Goal: Complete application form: Complete application form

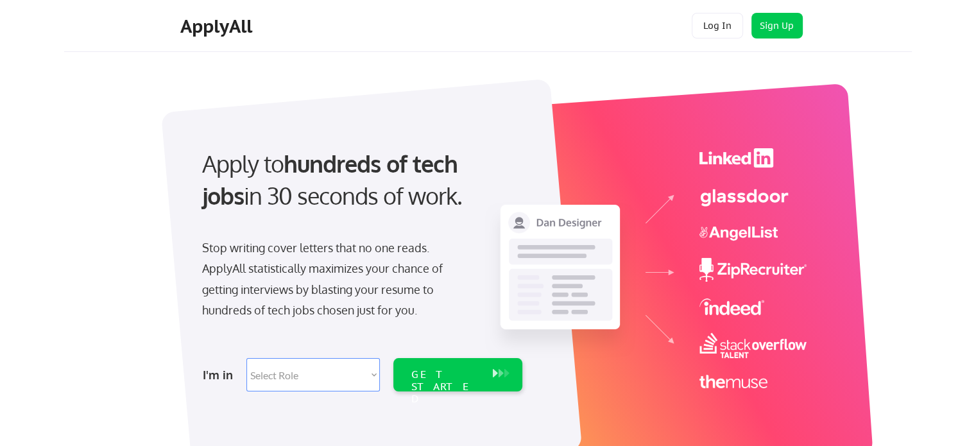
click at [359, 364] on select "Select Role Software Engineering Product Management Customer Success Sales UI/U…" at bounding box center [312, 374] width 133 height 33
select select ""data_science___analytics""
click at [246, 358] on select "Select Role Software Engineering Product Management Customer Success Sales UI/U…" at bounding box center [312, 374] width 133 height 33
select select ""data_science___analytics""
click at [486, 364] on div "GET STARTED" at bounding box center [445, 374] width 81 height 33
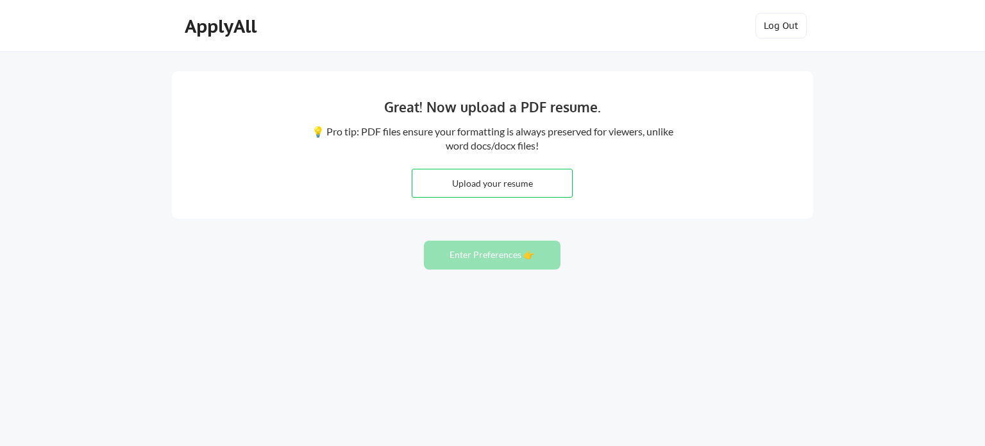
click at [522, 184] on input "file" at bounding box center [493, 183] width 160 height 28
type input "C:\fakepath\Resume_Xi_Chen_20240422.pdf"
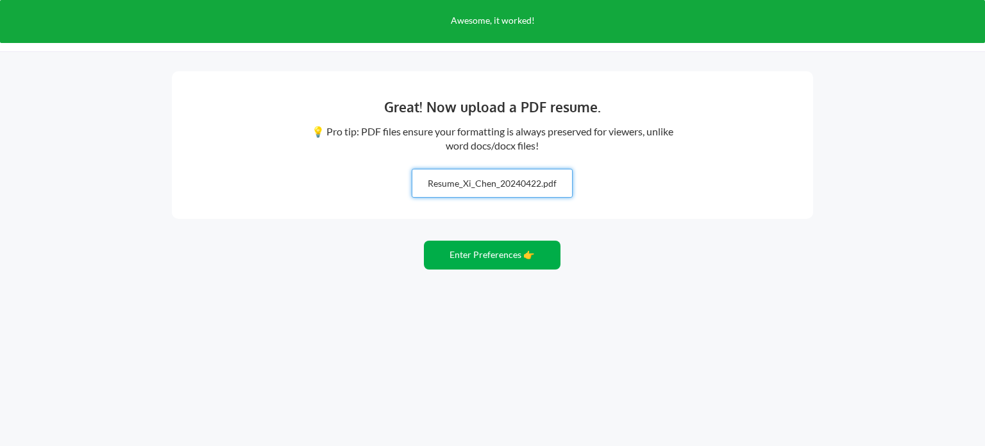
click at [541, 259] on button "Enter Preferences 👉" at bounding box center [492, 255] width 137 height 29
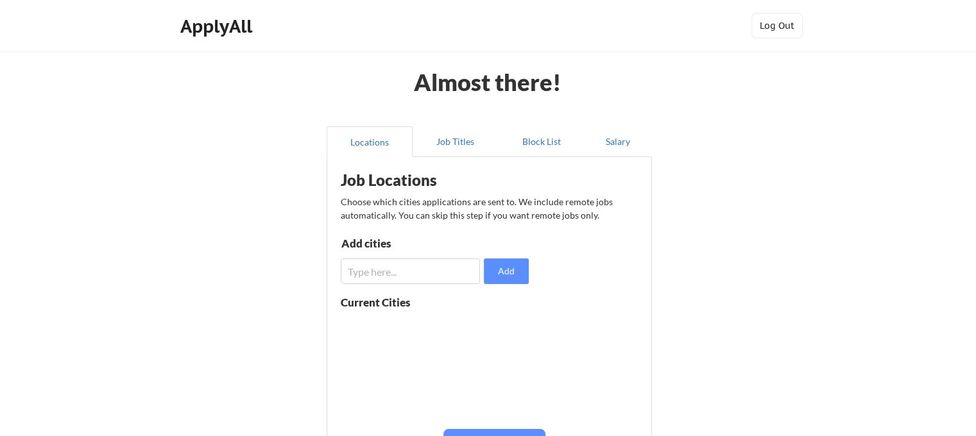
scroll to position [64, 0]
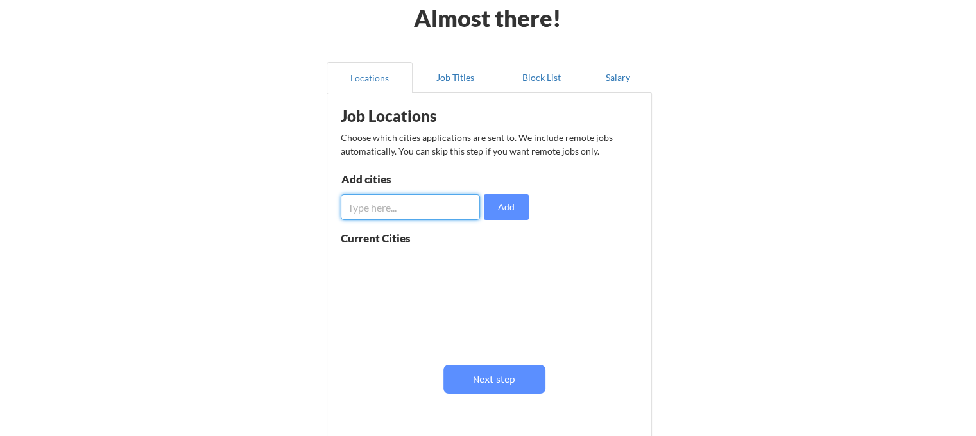
click at [427, 215] on input "input" at bounding box center [410, 207] width 139 height 26
type input "los and"
click at [505, 207] on button "Add" at bounding box center [506, 207] width 45 height 26
click at [490, 260] on button at bounding box center [489, 264] width 10 height 10
click at [434, 207] on input "input" at bounding box center [410, 207] width 139 height 26
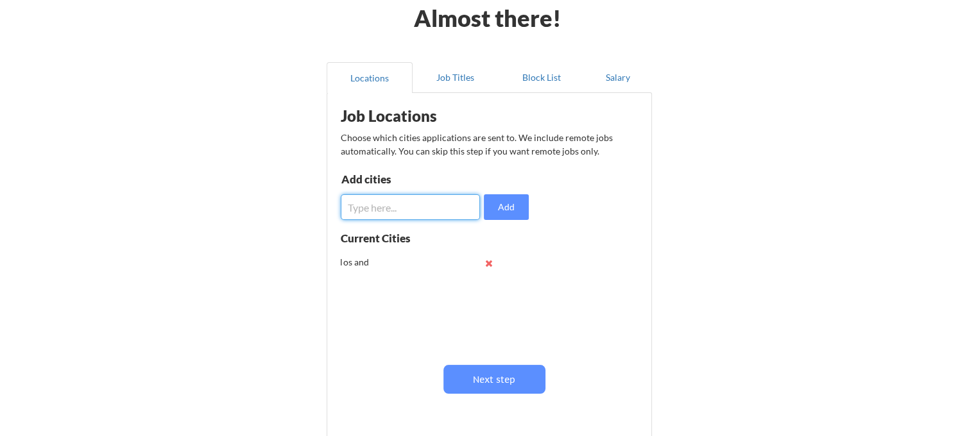
paste input "Los Angeles"
click at [490, 205] on button "Add" at bounding box center [506, 207] width 45 height 26
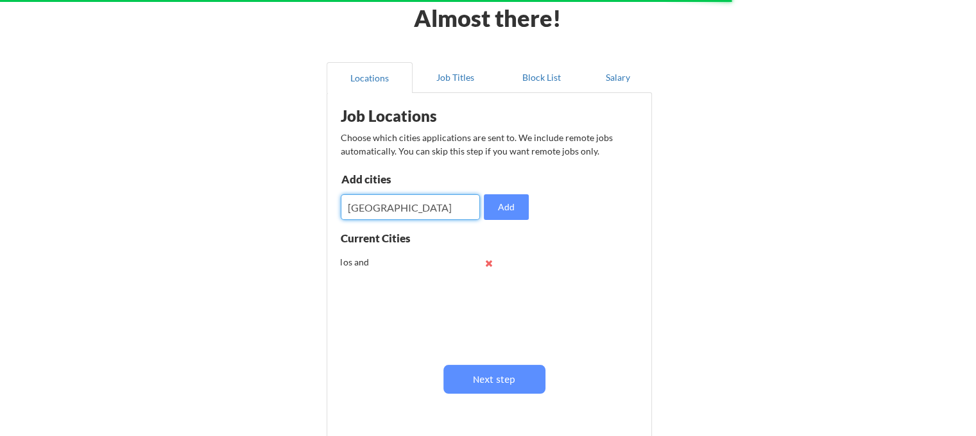
drag, startPoint x: 423, startPoint y: 212, endPoint x: 302, endPoint y: 194, distance: 122.0
click at [302, 194] on div "Almost there! Locations Job Titles Block List Salary Job Locations Choose which…" at bounding box center [488, 250] width 976 height 629
paste input "san francisco"
type input "san francisco"
click at [507, 211] on button "Add" at bounding box center [506, 207] width 45 height 26
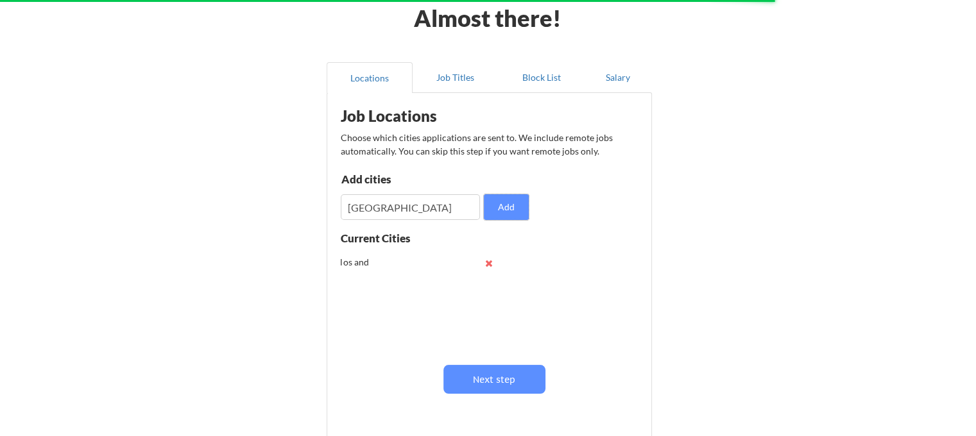
click at [620, 166] on div "Job Locations Choose which cities applications are sent to. We include remote j…" at bounding box center [492, 265] width 316 height 332
drag, startPoint x: 433, startPoint y: 206, endPoint x: 324, endPoint y: 193, distance: 109.8
click at [324, 193] on div "Locations Job Titles Block List Salary Job Locations Choose which cities applic…" at bounding box center [488, 256] width 340 height 408
click at [515, 203] on button "Add" at bounding box center [506, 207] width 45 height 26
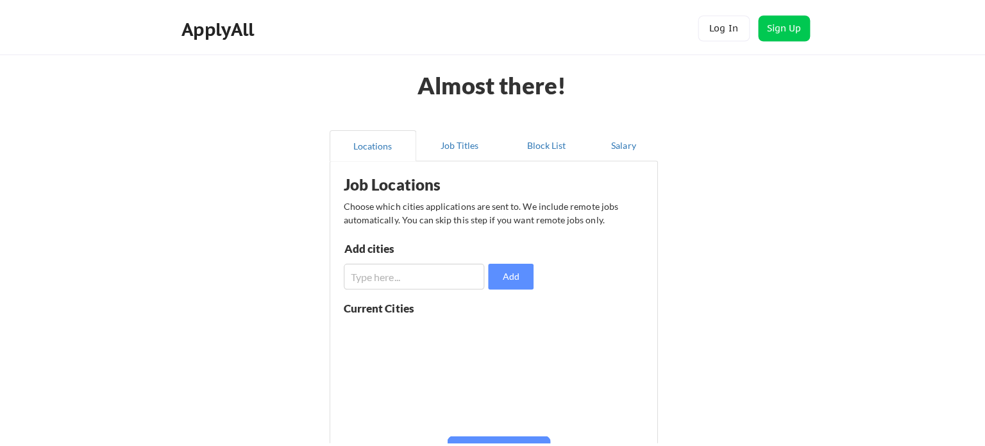
scroll to position [64, 0]
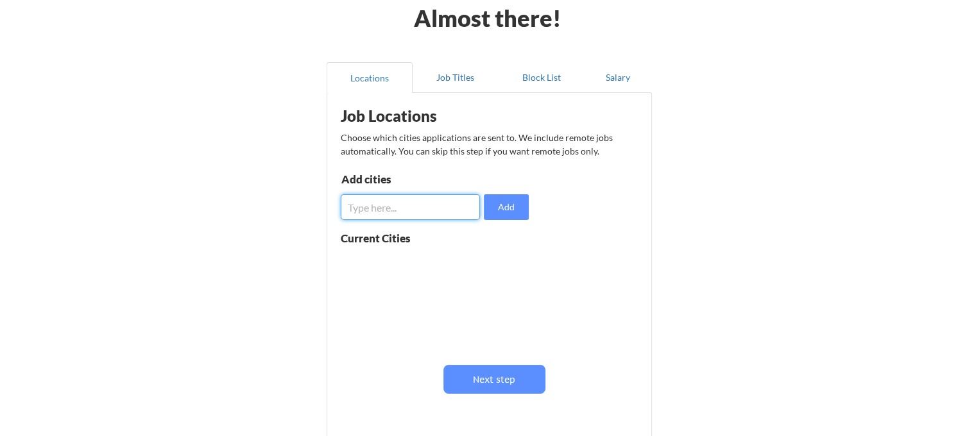
click at [396, 203] on input "input" at bounding box center [410, 207] width 139 height 26
paste input "san francisco"
type input "san francisco"
click at [521, 210] on button "Add" at bounding box center [506, 207] width 45 height 26
click at [423, 198] on input "input" at bounding box center [410, 207] width 139 height 26
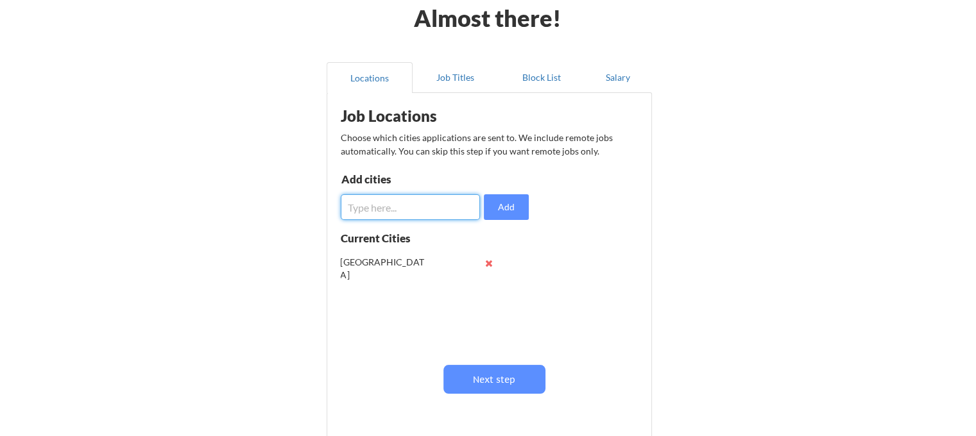
click at [443, 198] on input "input" at bounding box center [410, 207] width 139 height 26
paste input "Los Angeles"
type input "Los Angeles"
click at [500, 201] on button "Add" at bounding box center [506, 207] width 45 height 26
drag, startPoint x: 438, startPoint y: 199, endPoint x: 500, endPoint y: 196, distance: 63.0
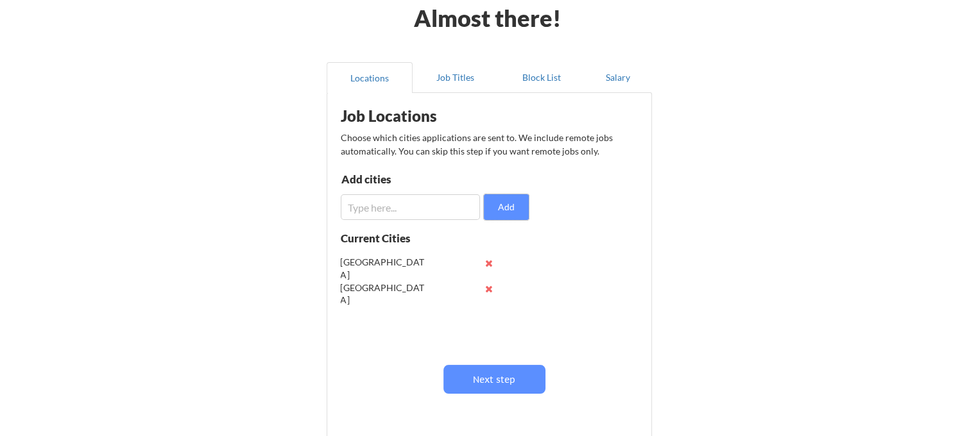
click at [438, 199] on input "input" at bounding box center [410, 207] width 139 height 26
paste input "seattle"
type input "seattle"
click at [511, 200] on button "Add" at bounding box center [506, 207] width 45 height 26
click at [439, 196] on input "input" at bounding box center [410, 207] width 139 height 26
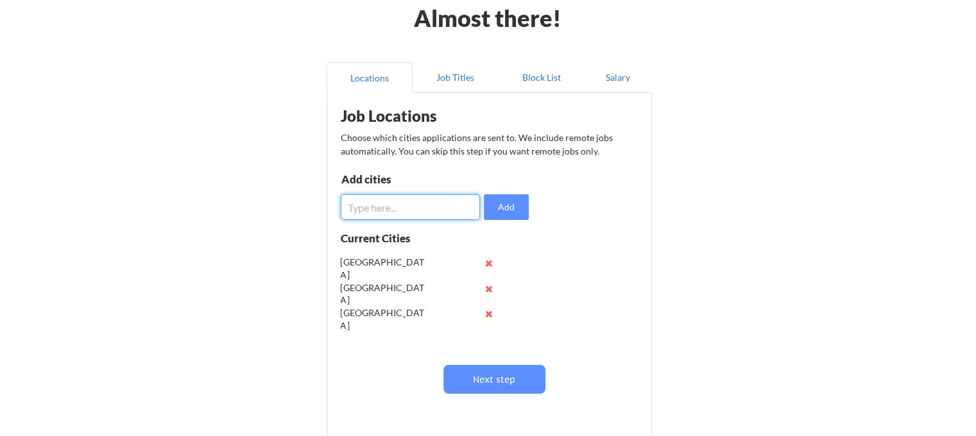
paste input "San Diego"
type input "San Diego"
click at [503, 200] on button "Add" at bounding box center [506, 207] width 45 height 26
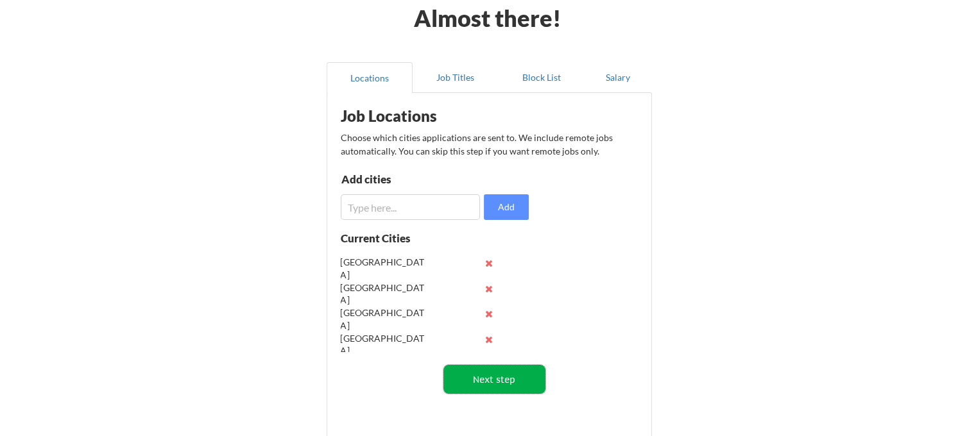
click at [516, 378] on button "Next step" at bounding box center [494, 379] width 102 height 29
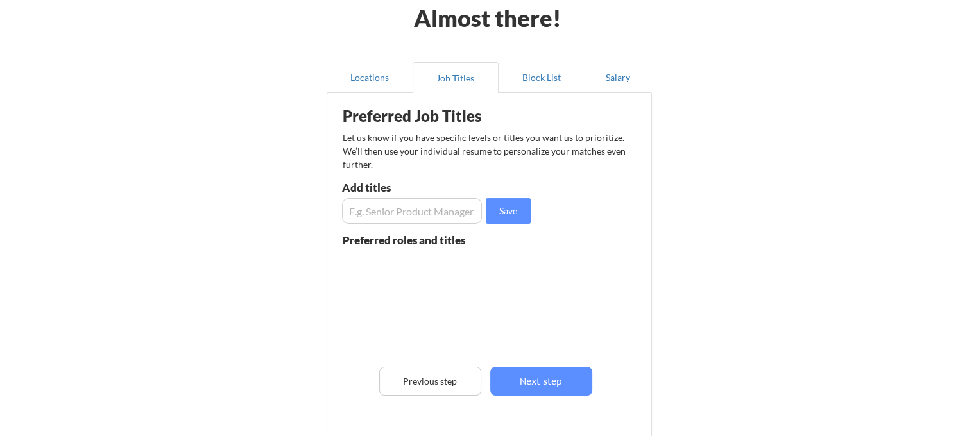
click at [460, 208] on input "input" at bounding box center [412, 211] width 140 height 26
click at [447, 208] on input "input" at bounding box center [412, 211] width 140 height 26
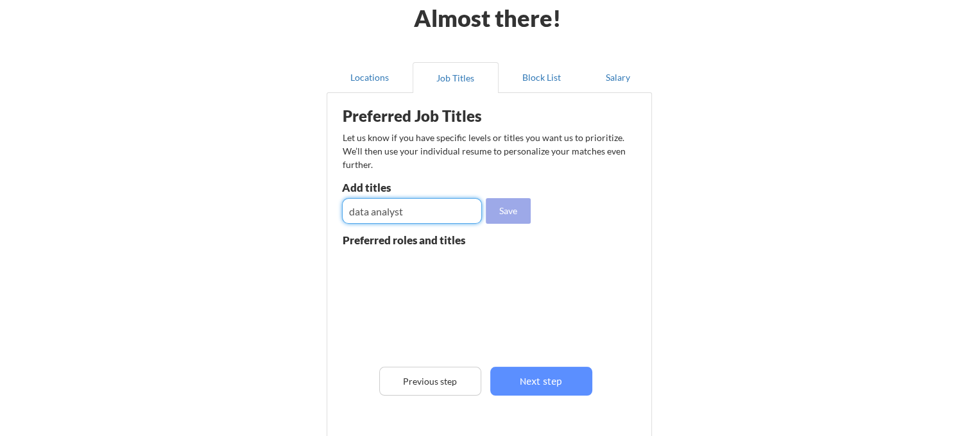
type input "data analyst"
click at [513, 214] on button "Save" at bounding box center [508, 211] width 45 height 26
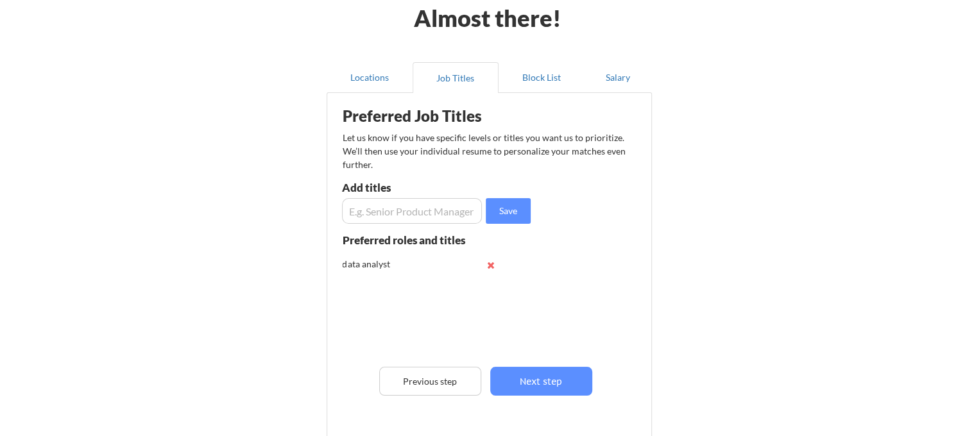
click at [421, 221] on input "input" at bounding box center [412, 211] width 140 height 26
type input "d"
click at [465, 197] on div "Add titles" at bounding box center [410, 190] width 137 height 16
click at [463, 208] on input "input" at bounding box center [412, 211] width 140 height 26
paste input "Business Analyst"
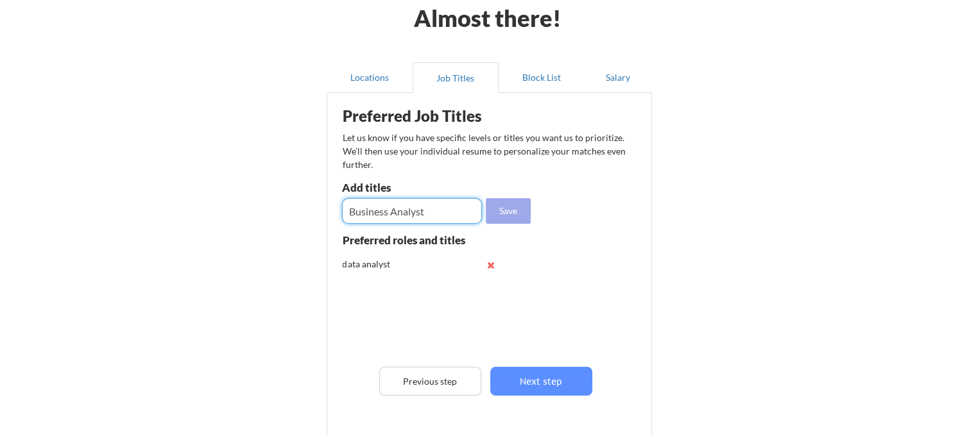
type input "Business Analyst"
click at [500, 212] on button "Save" at bounding box center [508, 211] width 45 height 26
click at [449, 202] on input "input" at bounding box center [412, 211] width 140 height 26
paste input "Operations Analyst"
type input "Operations Analyst"
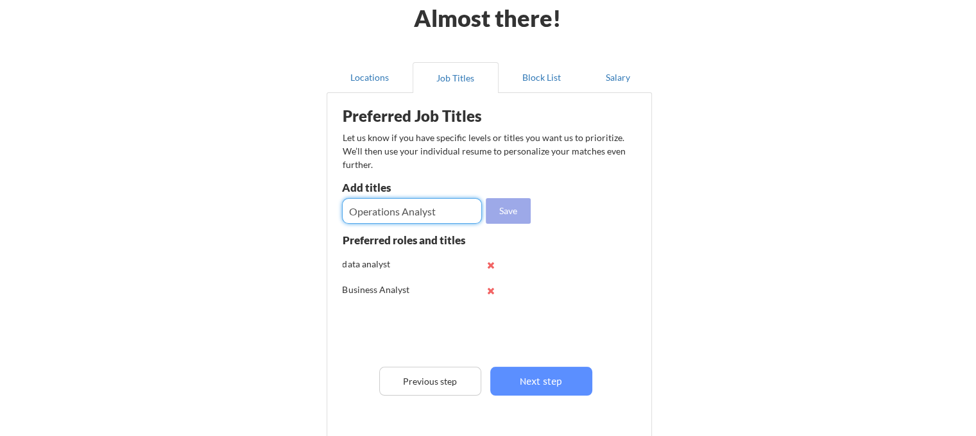
click at [497, 206] on button "Save" at bounding box center [508, 211] width 45 height 26
click at [462, 201] on input "input" at bounding box center [412, 211] width 140 height 26
paste input "Quantitative Analyst"
type input "Quantitative Analyst"
click at [513, 207] on button "Save" at bounding box center [508, 211] width 45 height 26
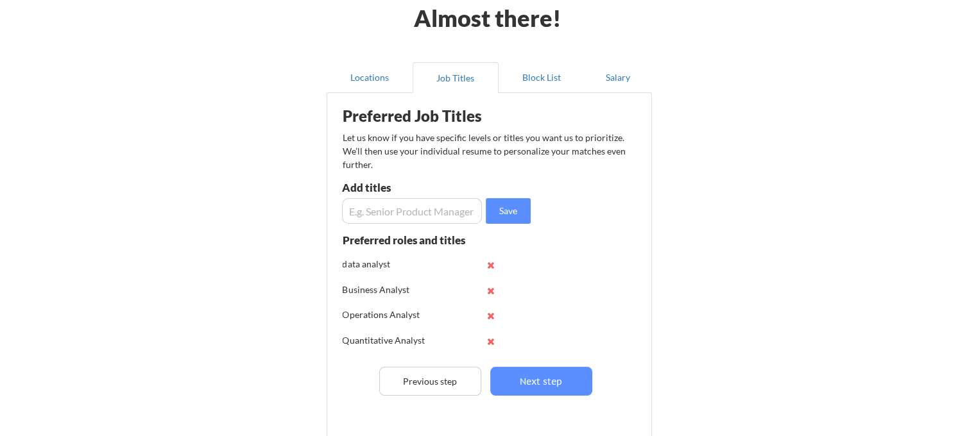
click at [434, 203] on input "input" at bounding box center [412, 211] width 140 height 26
paste input "Machine Learning Analyst"
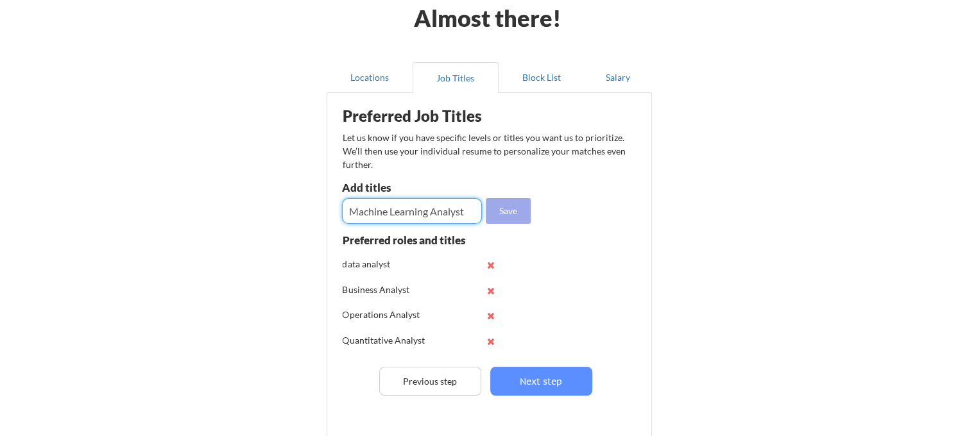
type input "Machine Learning Analyst"
click at [502, 208] on button "Save" at bounding box center [508, 211] width 45 height 26
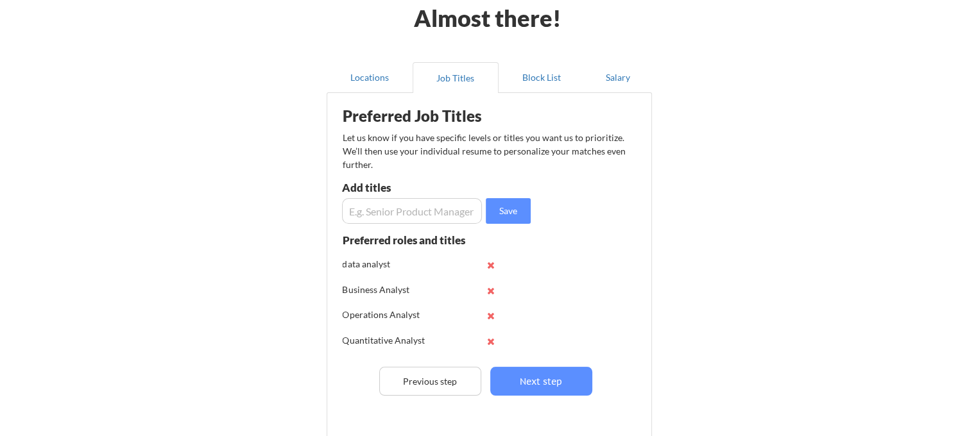
click at [461, 210] on input "input" at bounding box center [412, 211] width 140 height 26
paste input "Reporting Analyst"
type input "Reporting Analyst"
click at [494, 207] on button "Save" at bounding box center [508, 211] width 45 height 26
click at [529, 367] on button "Next step" at bounding box center [541, 381] width 102 height 29
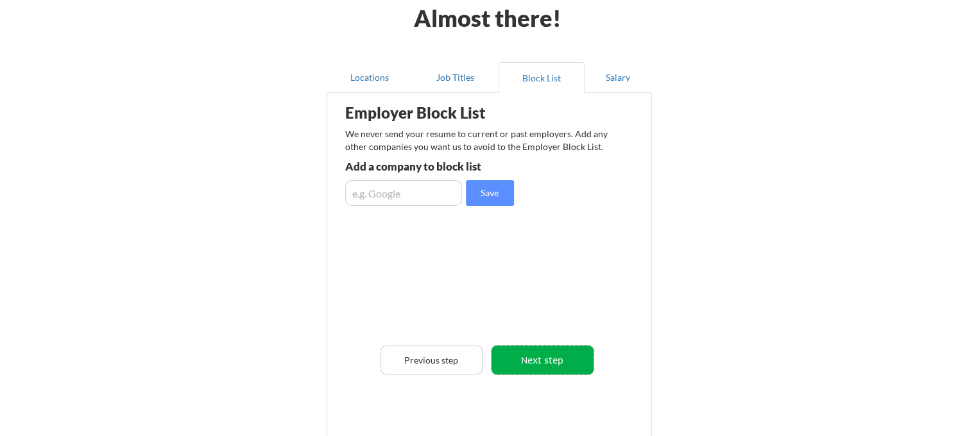
click at [545, 350] on button "Next step" at bounding box center [542, 360] width 102 height 29
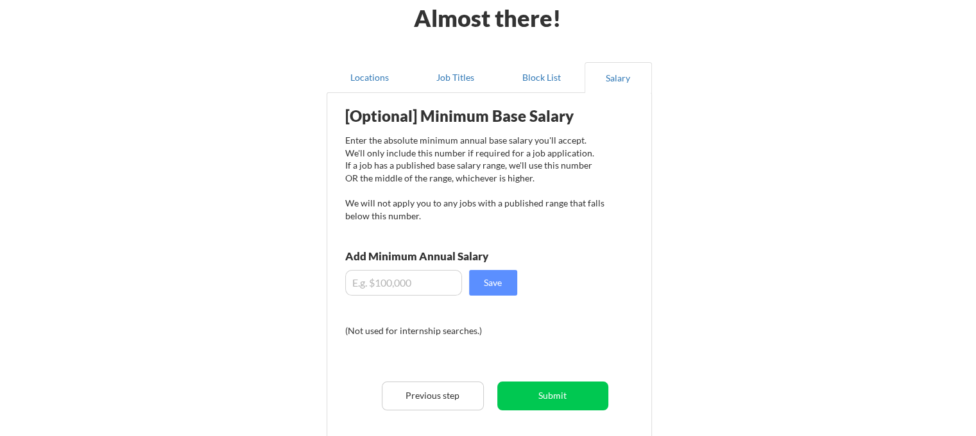
click at [438, 283] on input "input" at bounding box center [403, 283] width 117 height 26
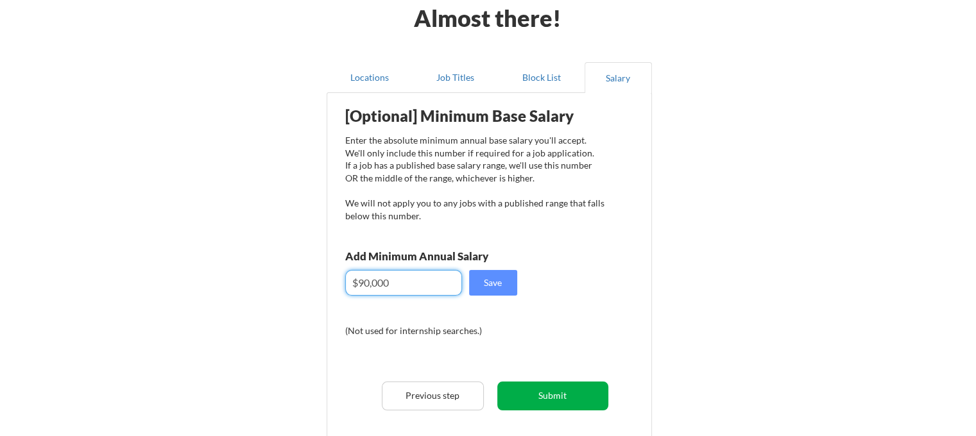
type input "$90,000"
click at [565, 387] on button "Submit" at bounding box center [552, 396] width 111 height 29
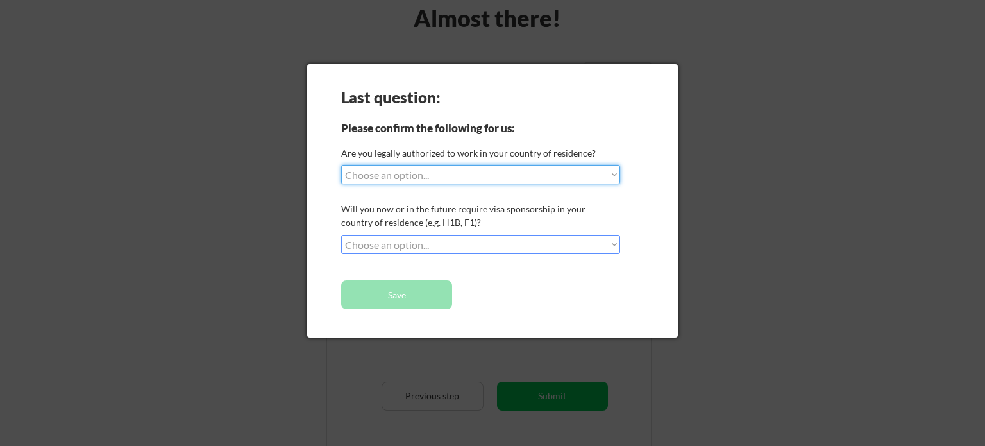
click at [455, 178] on select "Choose an option... Yes, I am a US Citizen Yes, I am a Canadian Citizen Yes, I …" at bounding box center [480, 174] width 279 height 19
select select ""yes__i_am_here_on_a_visa__h1b__opt__etc__""
click at [341, 165] on select "Choose an option... Yes, I am a US Citizen Yes, I am a Canadian Citizen Yes, I …" at bounding box center [480, 174] width 279 height 19
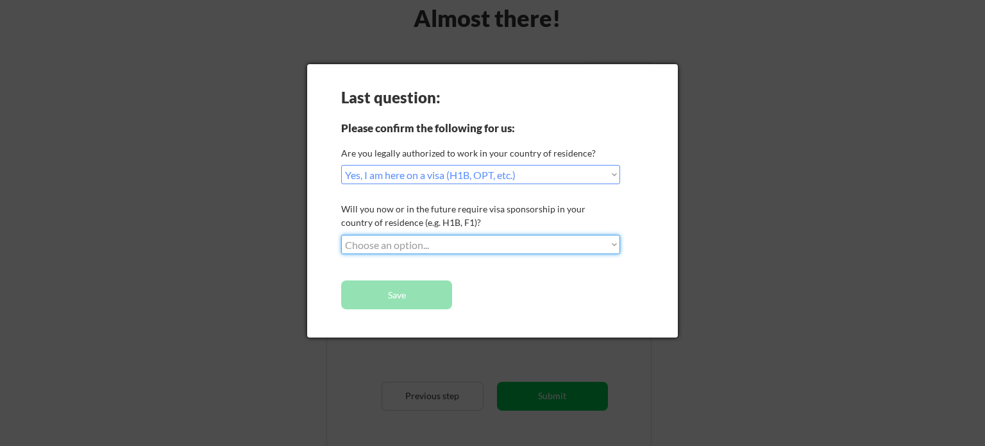
click at [466, 251] on select "Choose an option... No, I will not need sponsorship Yes, I will need sponsorship" at bounding box center [480, 244] width 279 height 19
select select ""yes__i_will_need_sponsorship""
click at [341, 235] on select "Choose an option... No, I will not need sponsorship Yes, I will need sponsorship" at bounding box center [480, 244] width 279 height 19
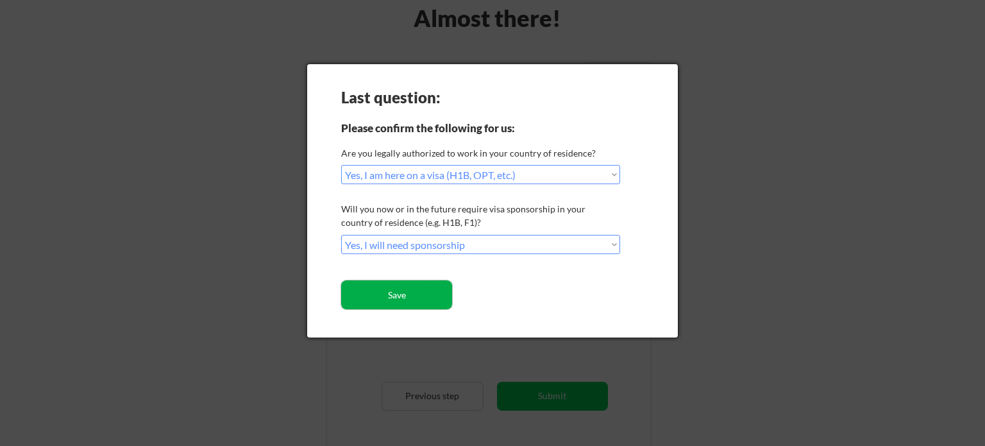
click at [436, 300] on button "Save" at bounding box center [396, 294] width 111 height 29
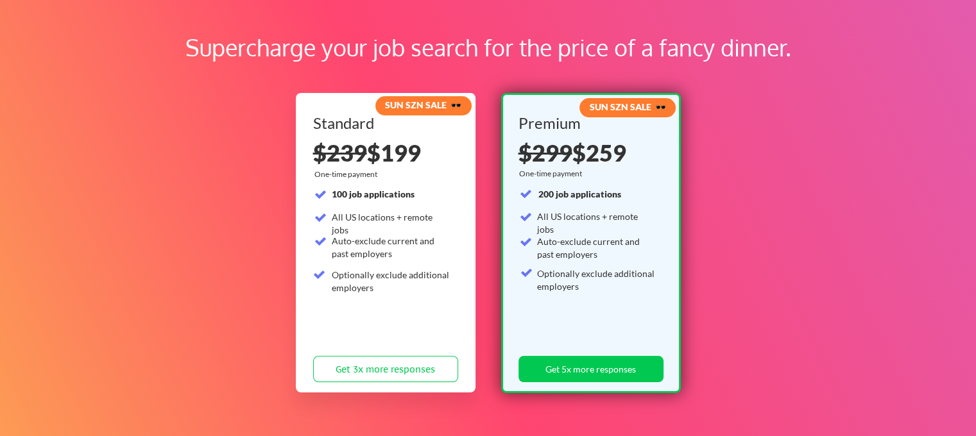
scroll to position [128, 0]
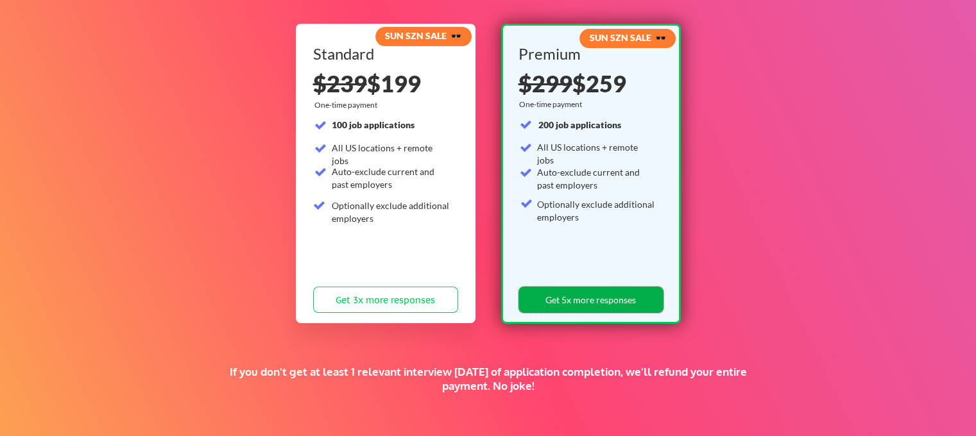
click at [552, 296] on button "Get 5x more responses" at bounding box center [590, 300] width 145 height 26
